Goal: Task Accomplishment & Management: Use online tool/utility

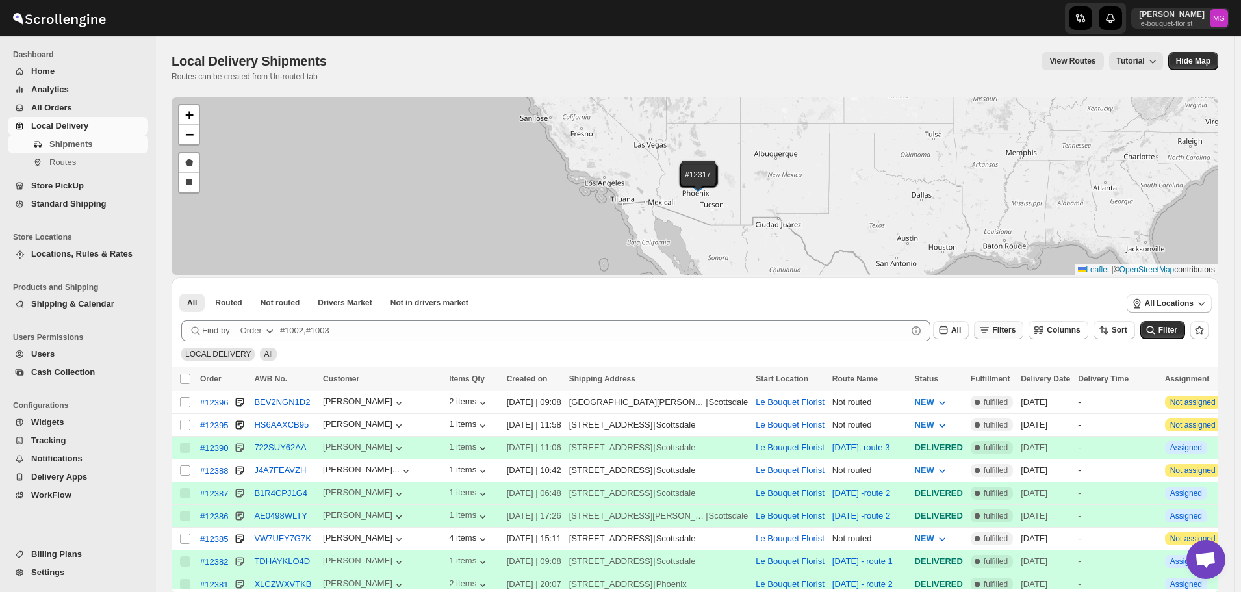
click at [1015, 332] on span "Filters" at bounding box center [1004, 330] width 23 height 9
click at [1013, 379] on span "Add Filter" at bounding box center [1017, 381] width 36 height 10
click at [903, 380] on button "Select" at bounding box center [939, 382] width 97 height 18
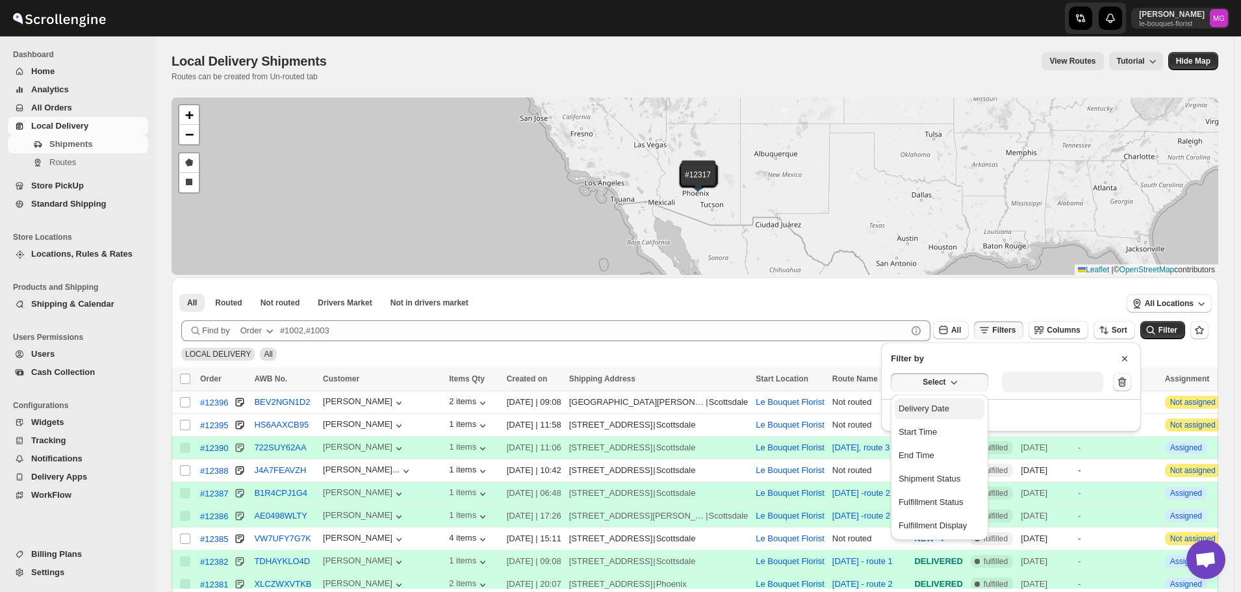
click at [920, 413] on div "Delivery Date" at bounding box center [924, 408] width 51 height 13
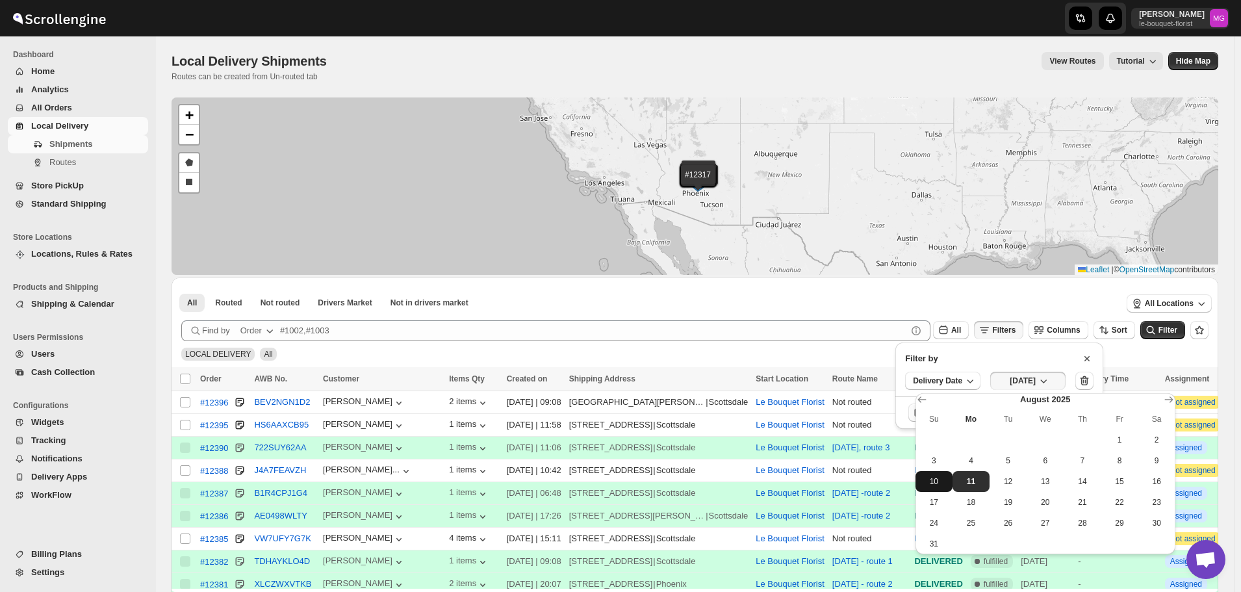
click at [943, 482] on span "10" at bounding box center [934, 481] width 27 height 10
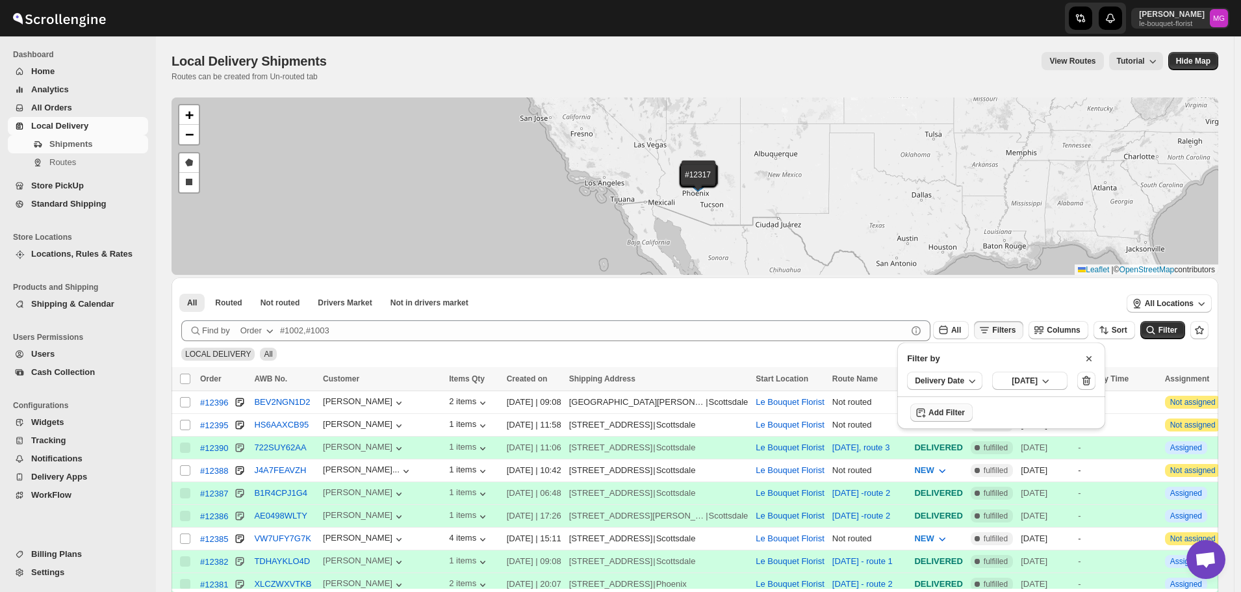
click at [1178, 340] on div "LOCAL DELIVERY All" at bounding box center [692, 348] width 1033 height 25
click at [1177, 335] on span "Filter" at bounding box center [1168, 330] width 19 height 9
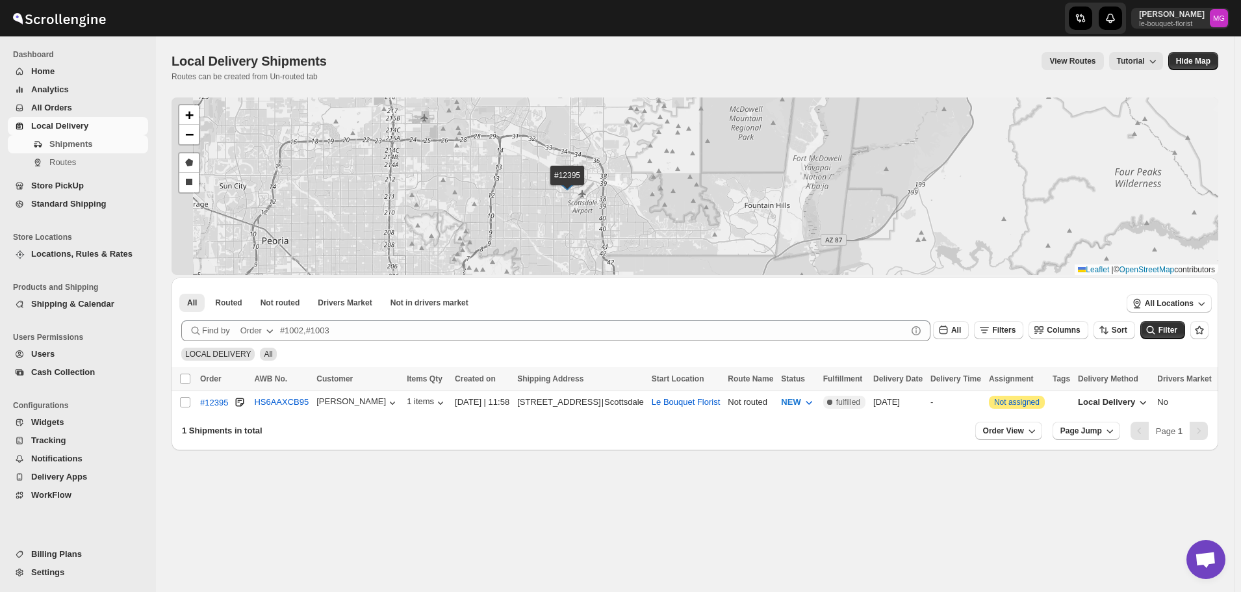
click at [703, 205] on div "#12395 + − Draw a polygon Draw a rectangle Leaflet | © OpenStreetMap contributo…" at bounding box center [695, 185] width 1047 height 177
click at [185, 400] on input "Select shipment" at bounding box center [185, 402] width 10 height 10
checkbox input "true"
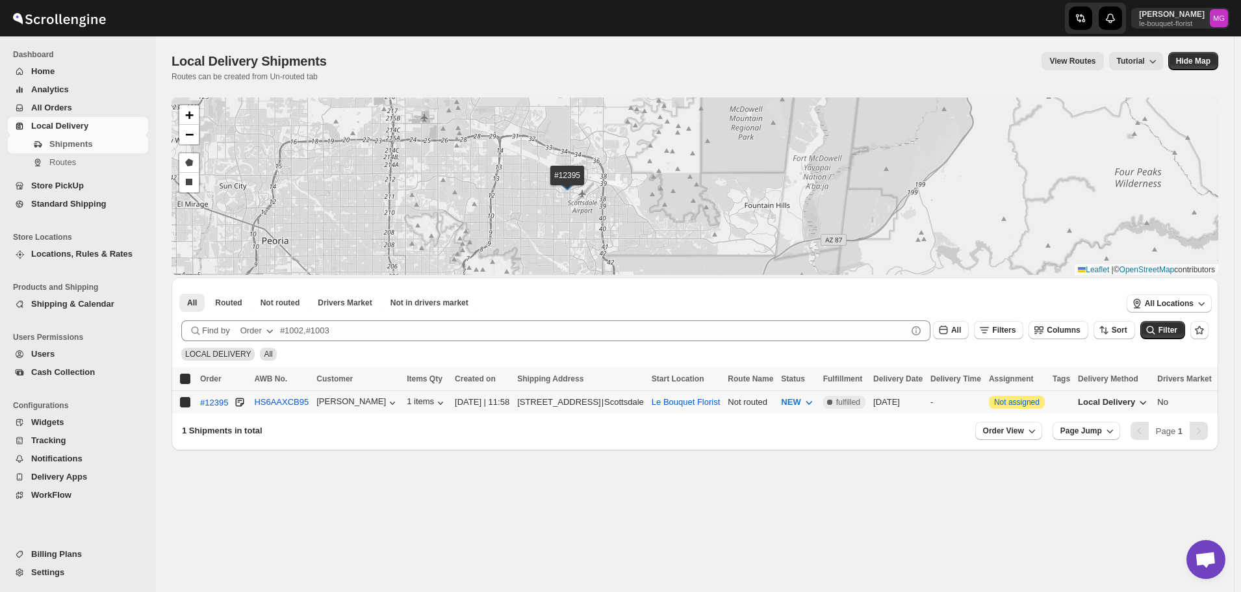
checkbox input "true"
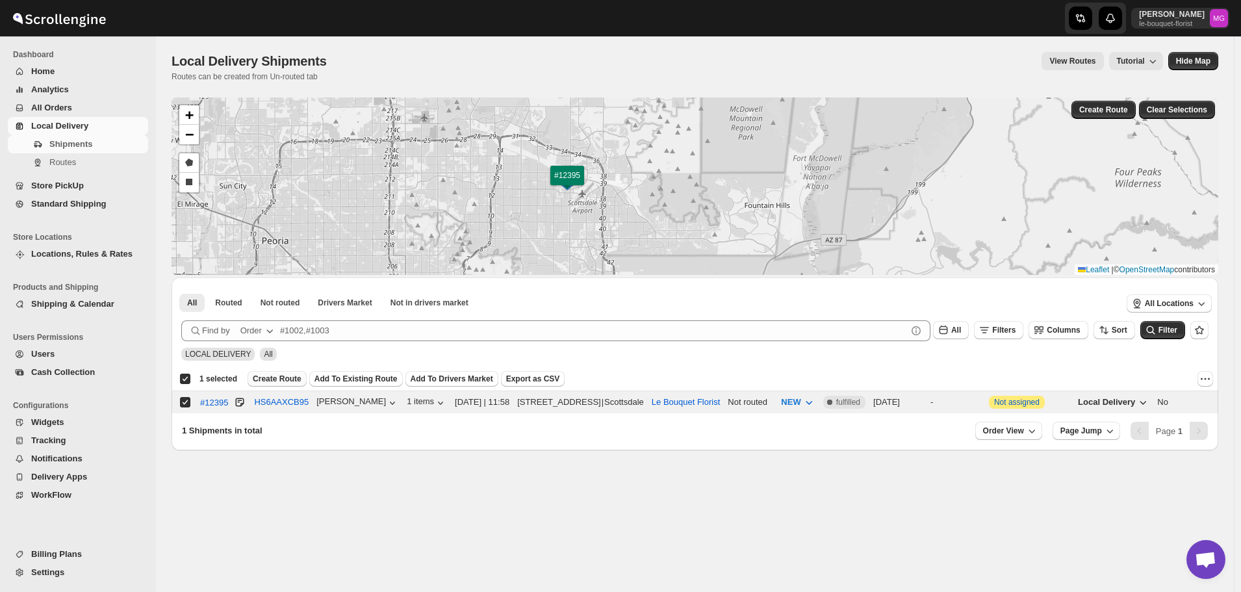
click at [279, 376] on span "Create Route" at bounding box center [277, 379] width 49 height 10
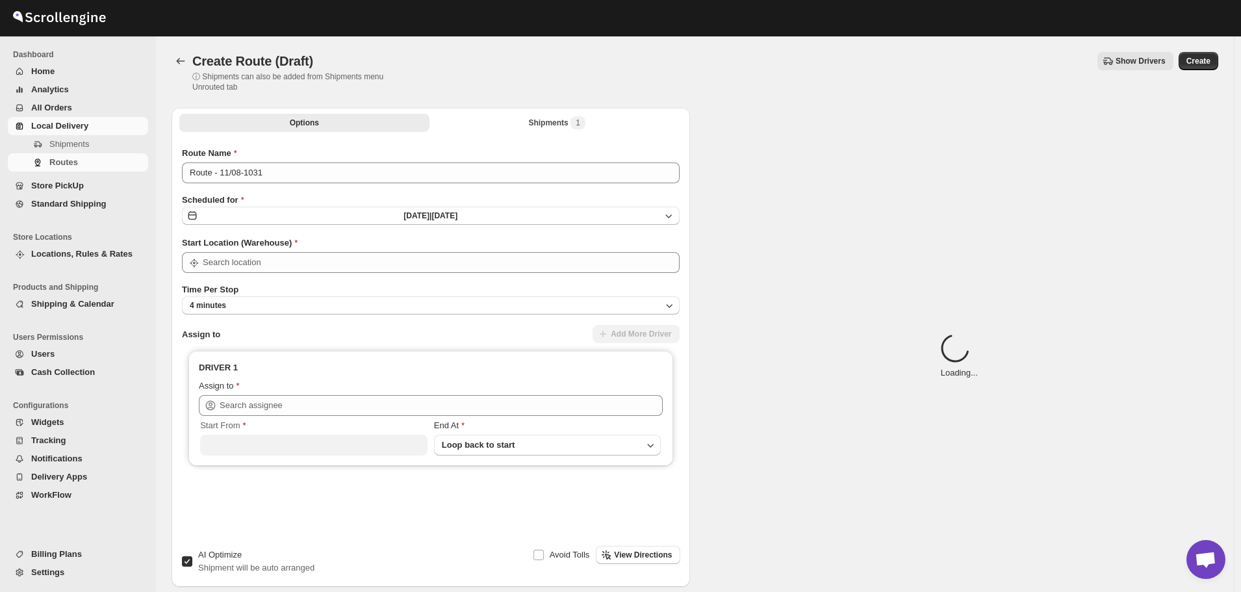
type input "Le Bouquet Florist"
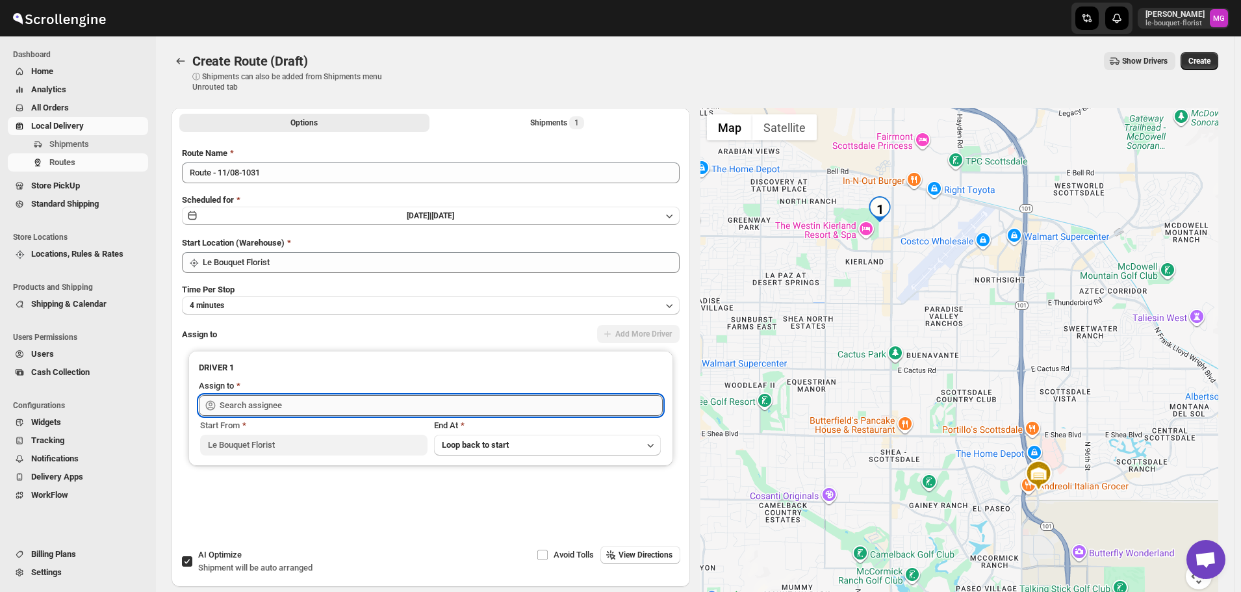
click at [257, 404] on input "text" at bounding box center [441, 405] width 443 height 21
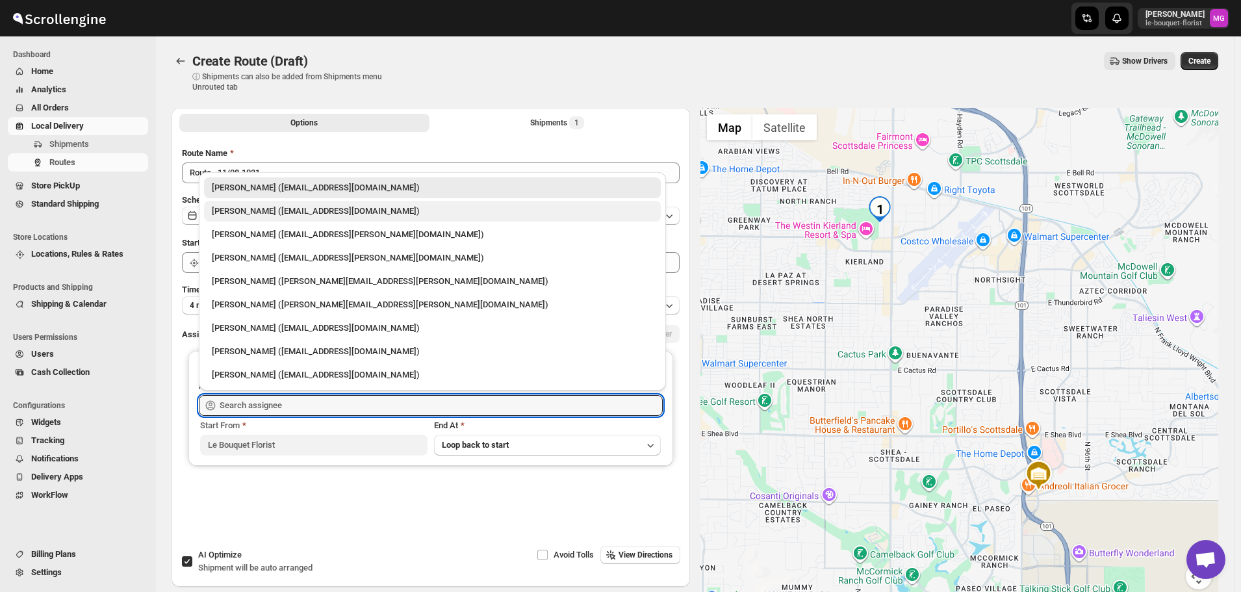
click at [280, 216] on div "Olivia Trott (oetrott@gmail.com)" at bounding box center [432, 211] width 441 height 13
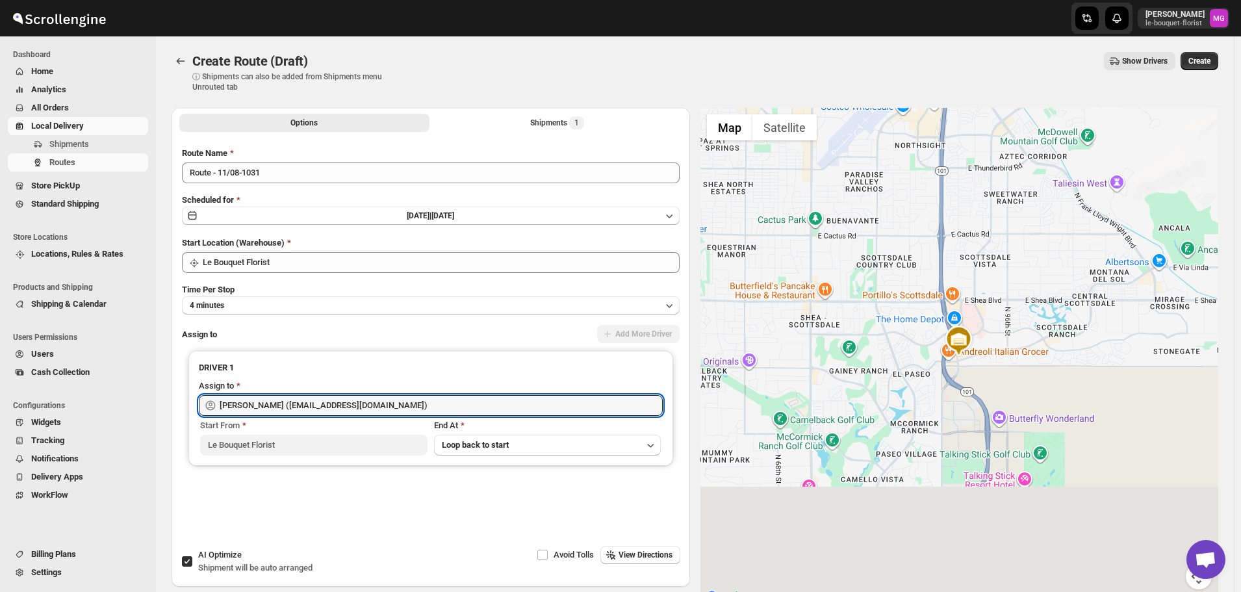
type input "Olivia Trott (oetrott@gmail.com)"
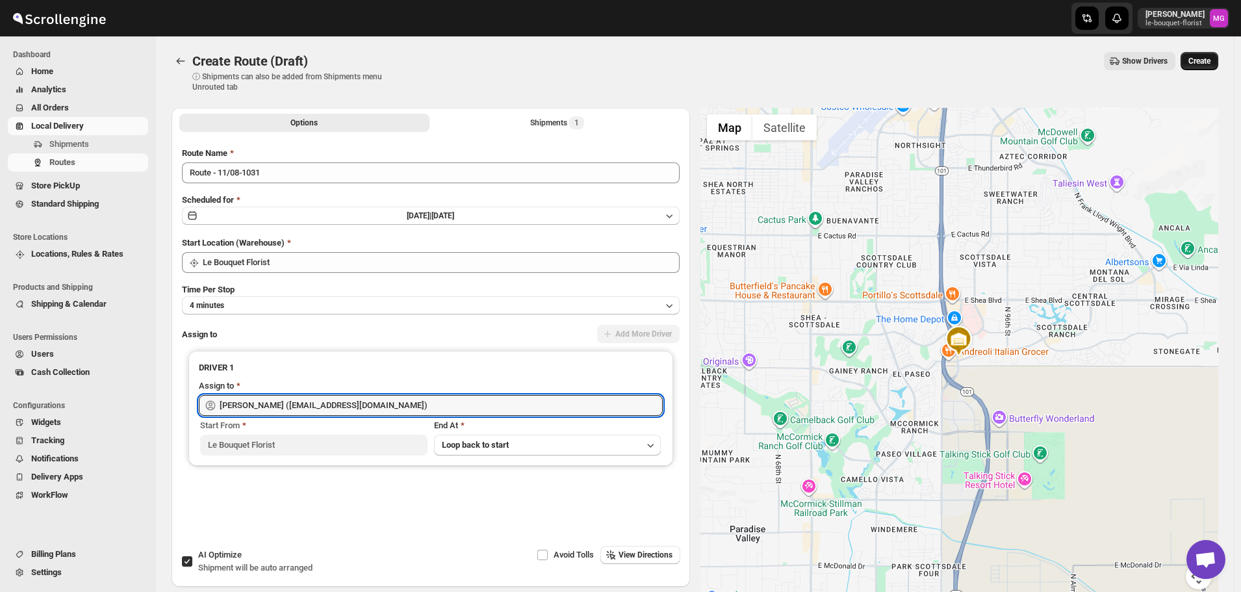
click at [1213, 53] on button "Create" at bounding box center [1200, 61] width 38 height 18
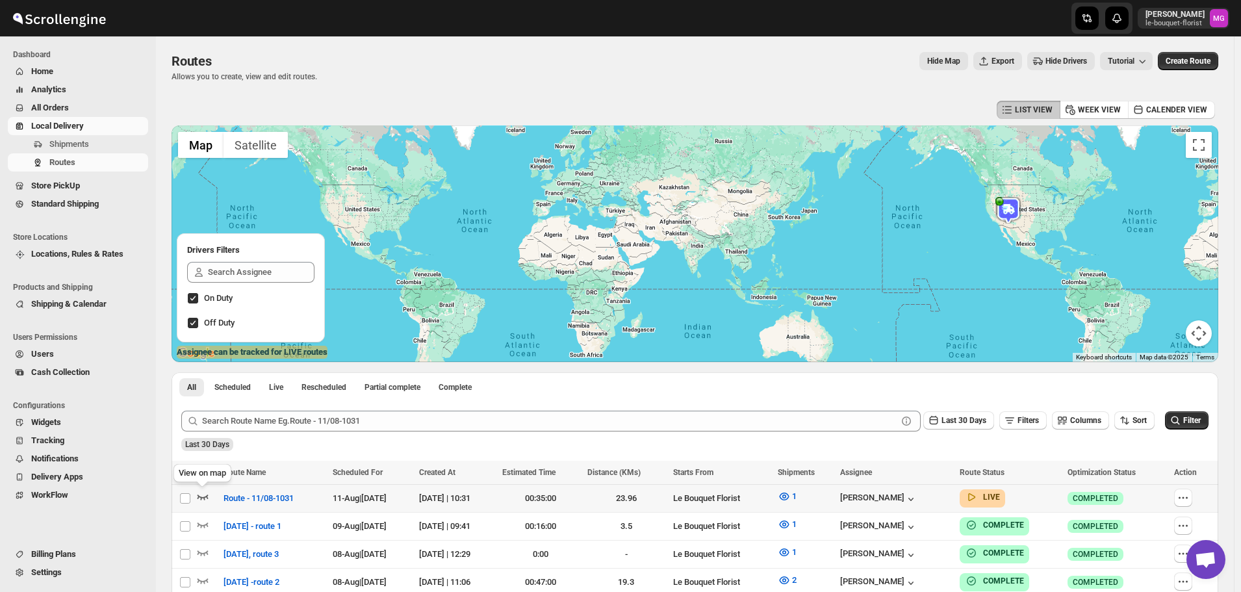
click at [208, 493] on icon "button" at bounding box center [202, 496] width 13 height 13
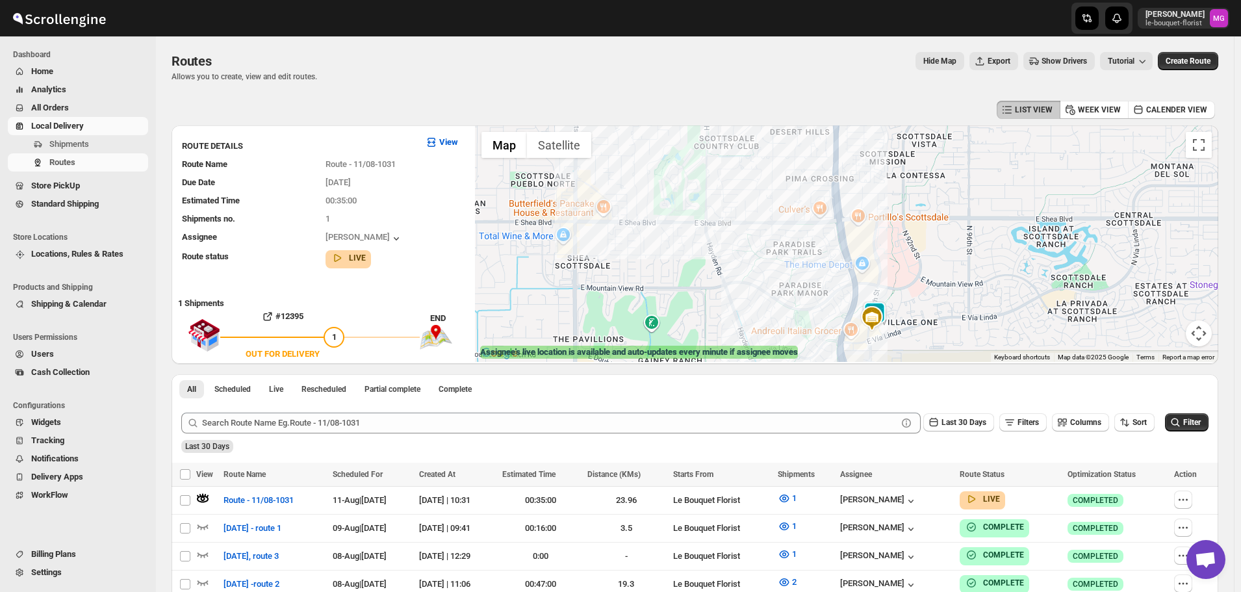
click at [887, 303] on img at bounding box center [875, 315] width 26 height 26
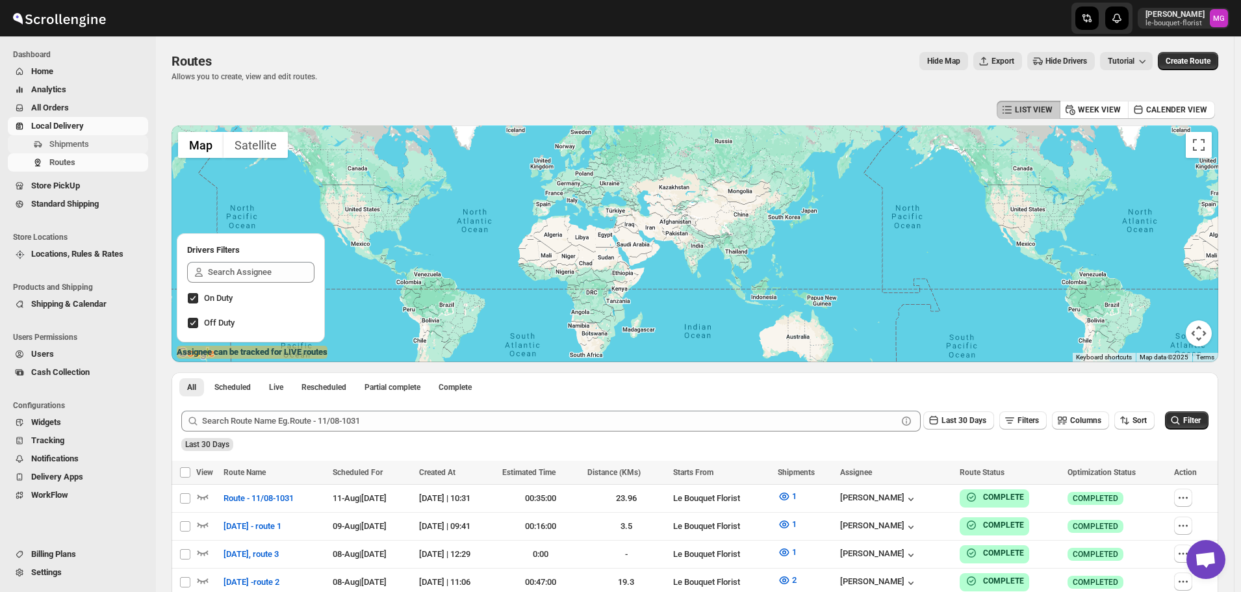
click at [78, 144] on span "Shipments" at bounding box center [69, 144] width 40 height 10
